Goal: Task Accomplishment & Management: Use online tool/utility

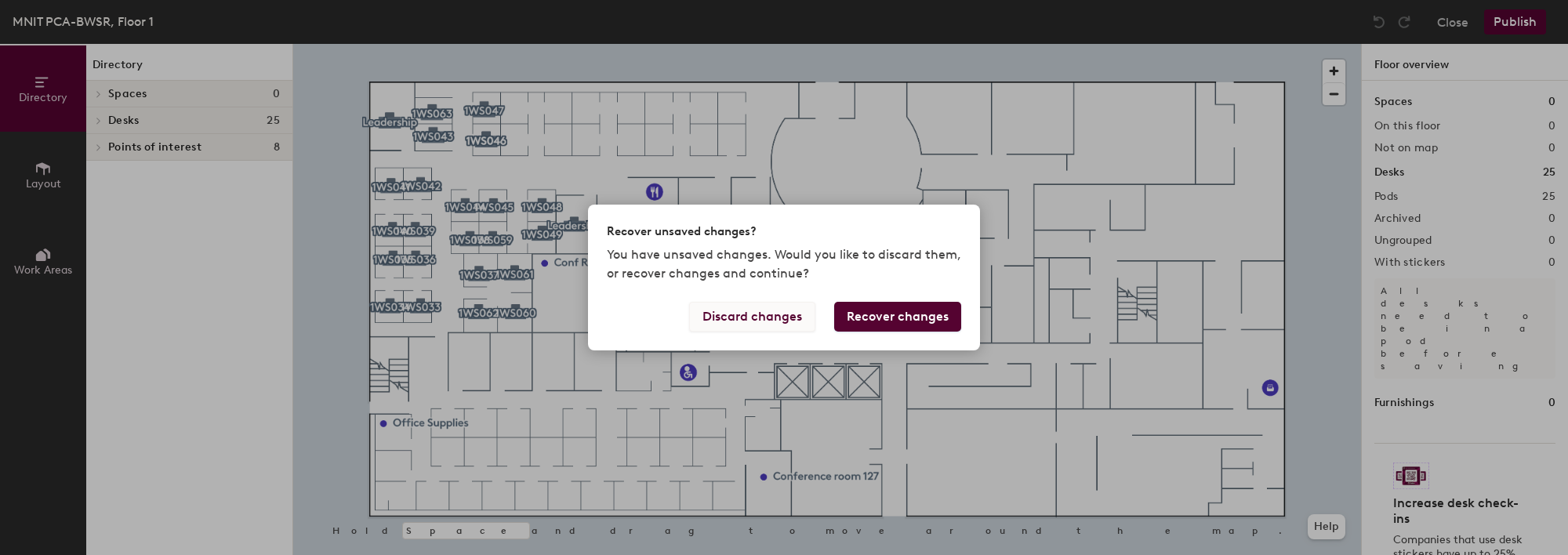
click at [760, 320] on button "Discard changes" at bounding box center [752, 316] width 126 height 30
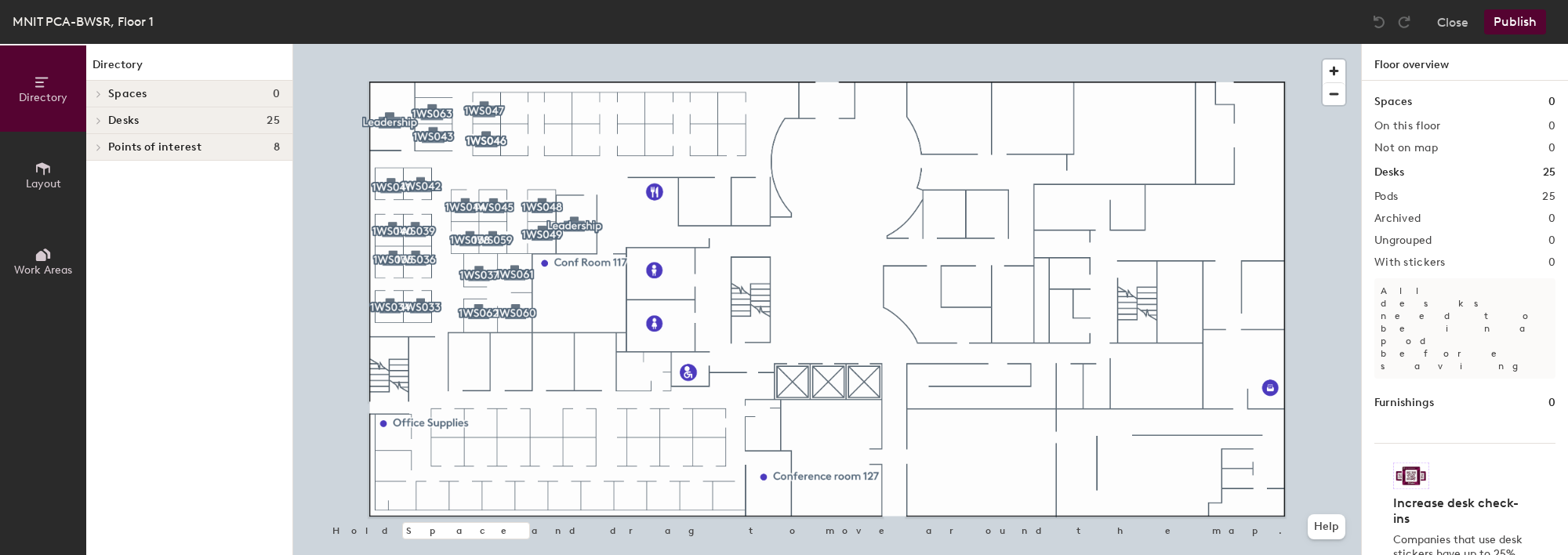
click at [26, 178] on span "Layout" at bounding box center [43, 184] width 35 height 13
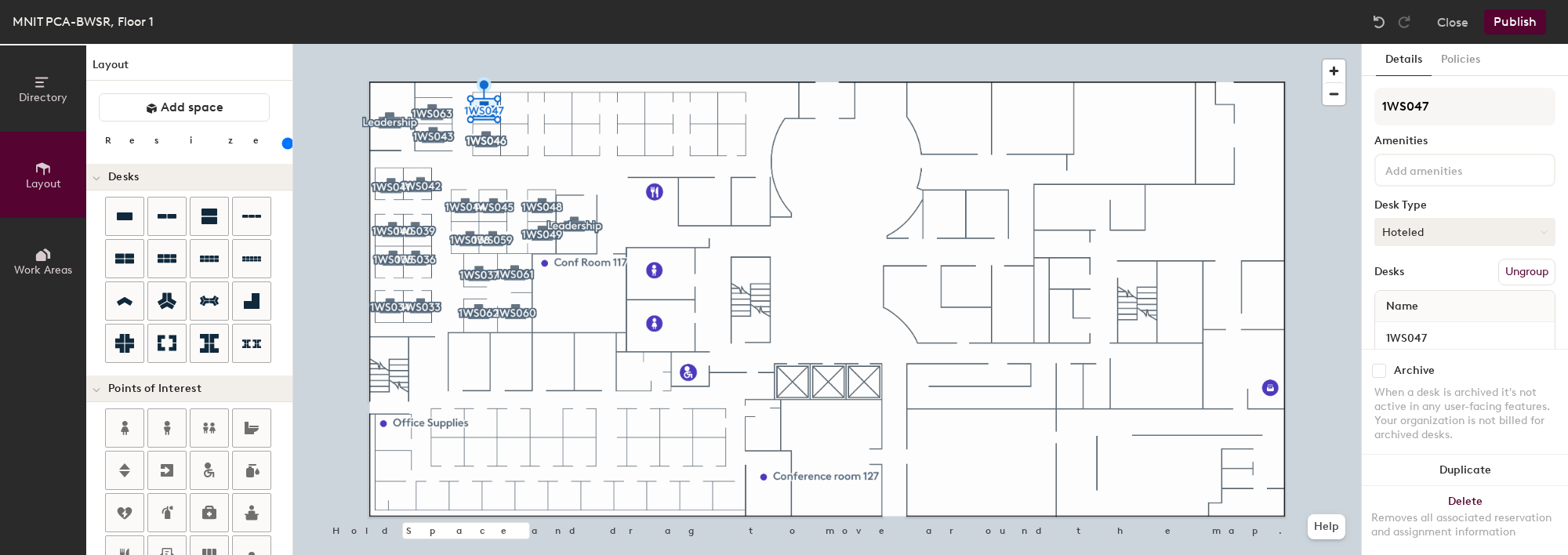
click at [1520, 224] on button "Hoteled" at bounding box center [1464, 232] width 181 height 28
click at [1455, 278] on div "Assigned" at bounding box center [1453, 280] width 157 height 24
click at [1412, 232] on button "Hoteled" at bounding box center [1464, 232] width 181 height 28
click at [1414, 283] on div "Assigned" at bounding box center [1453, 280] width 157 height 24
click at [1510, 21] on button "Publish" at bounding box center [1515, 22] width 62 height 25
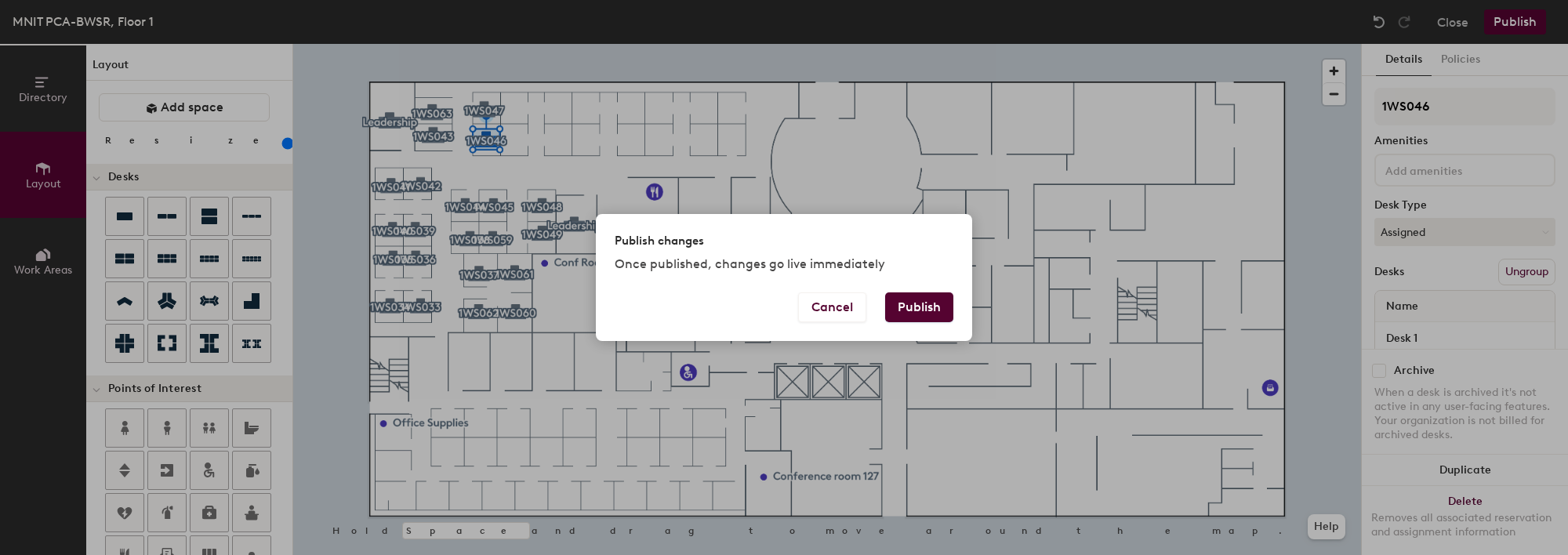
click at [919, 319] on button "Publish" at bounding box center [919, 307] width 68 height 30
type input "20"
